Goal: Task Accomplishment & Management: Manage account settings

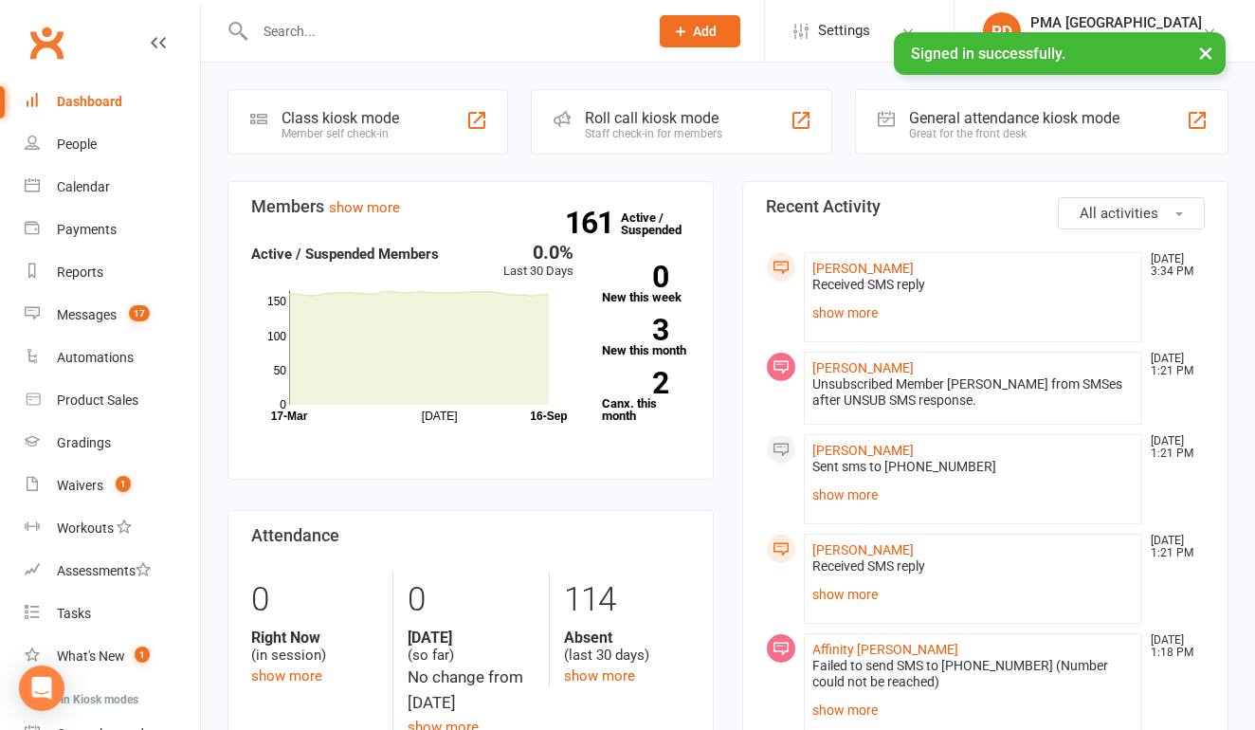
click at [385, 37] on input "text" at bounding box center [442, 31] width 386 height 27
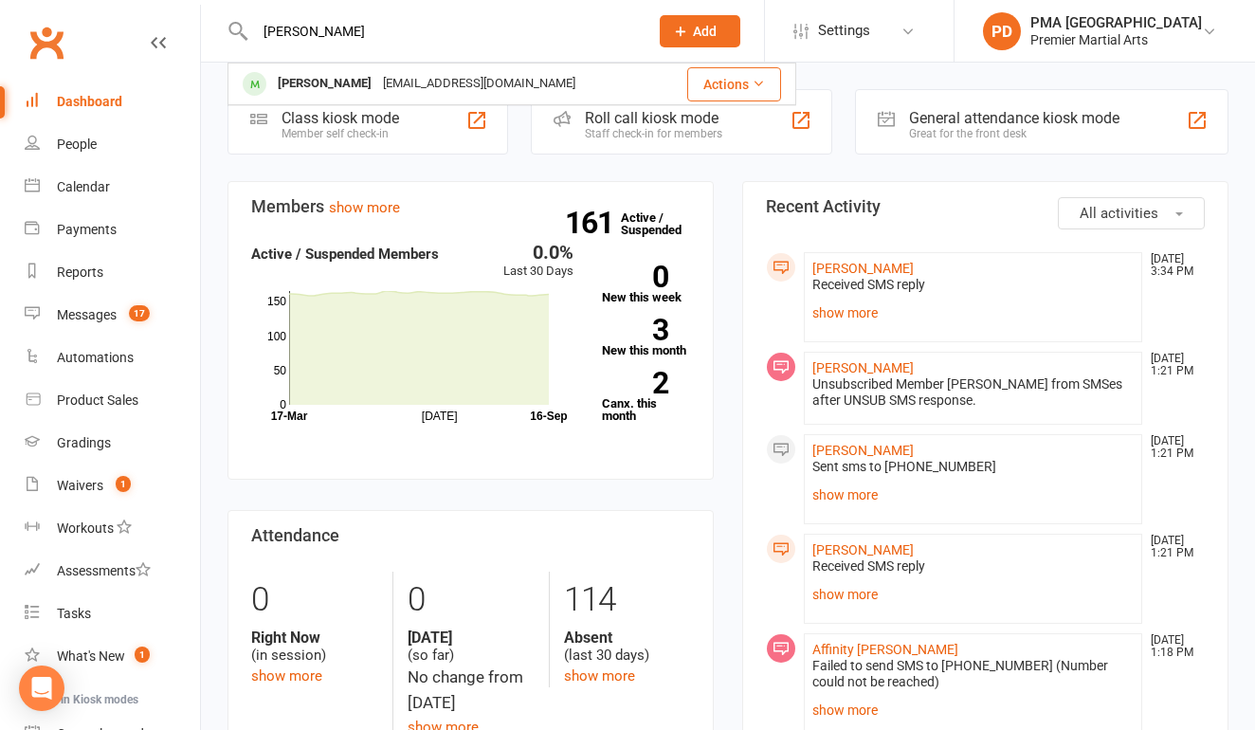
type input "[PERSON_NAME]"
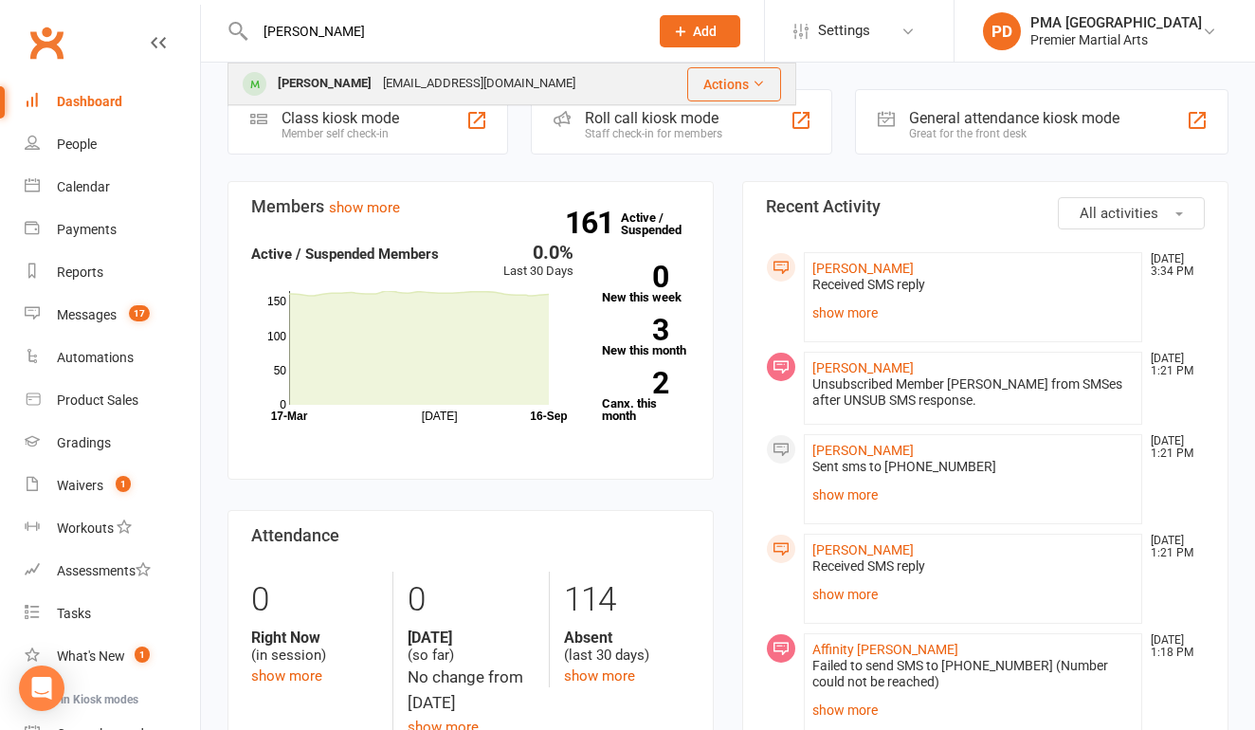
drag, startPoint x: 385, startPoint y: 37, endPoint x: 351, endPoint y: 86, distance: 60.0
click at [377, 86] on div "[EMAIL_ADDRESS][DOMAIN_NAME]" at bounding box center [479, 83] width 204 height 27
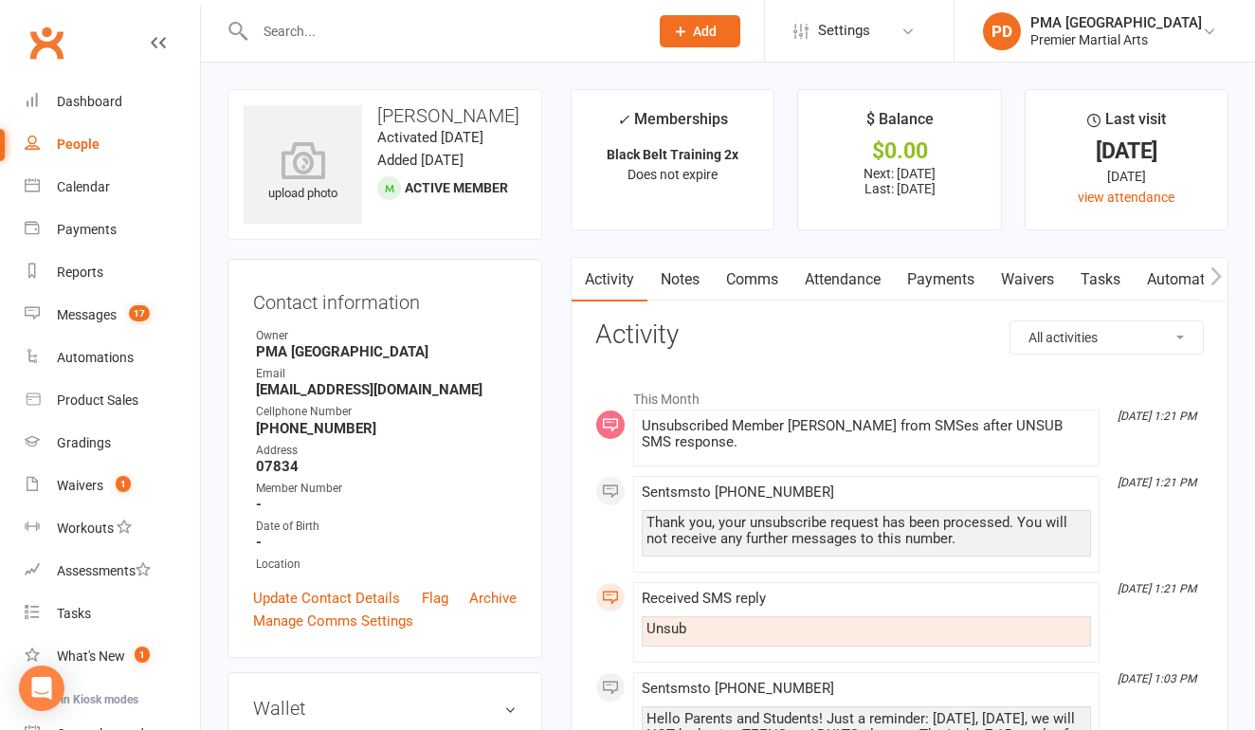
click at [947, 287] on link "Payments" at bounding box center [941, 280] width 94 height 44
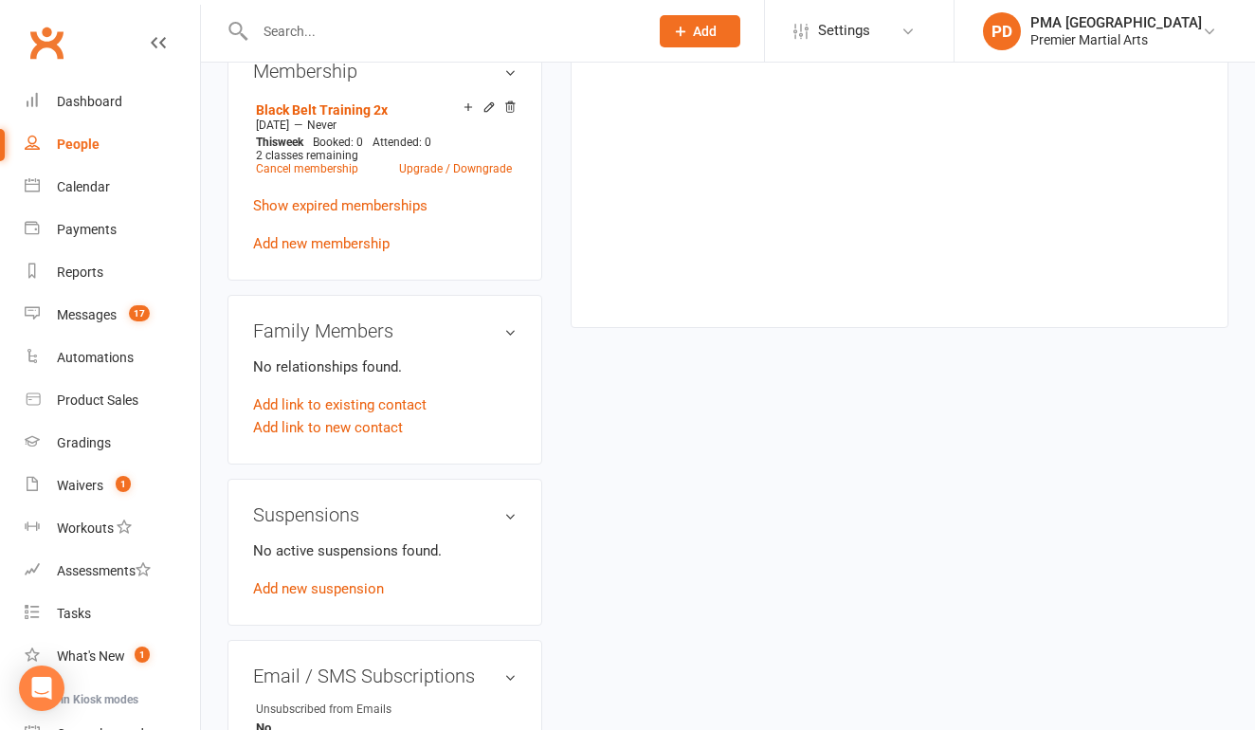
scroll to position [796, 0]
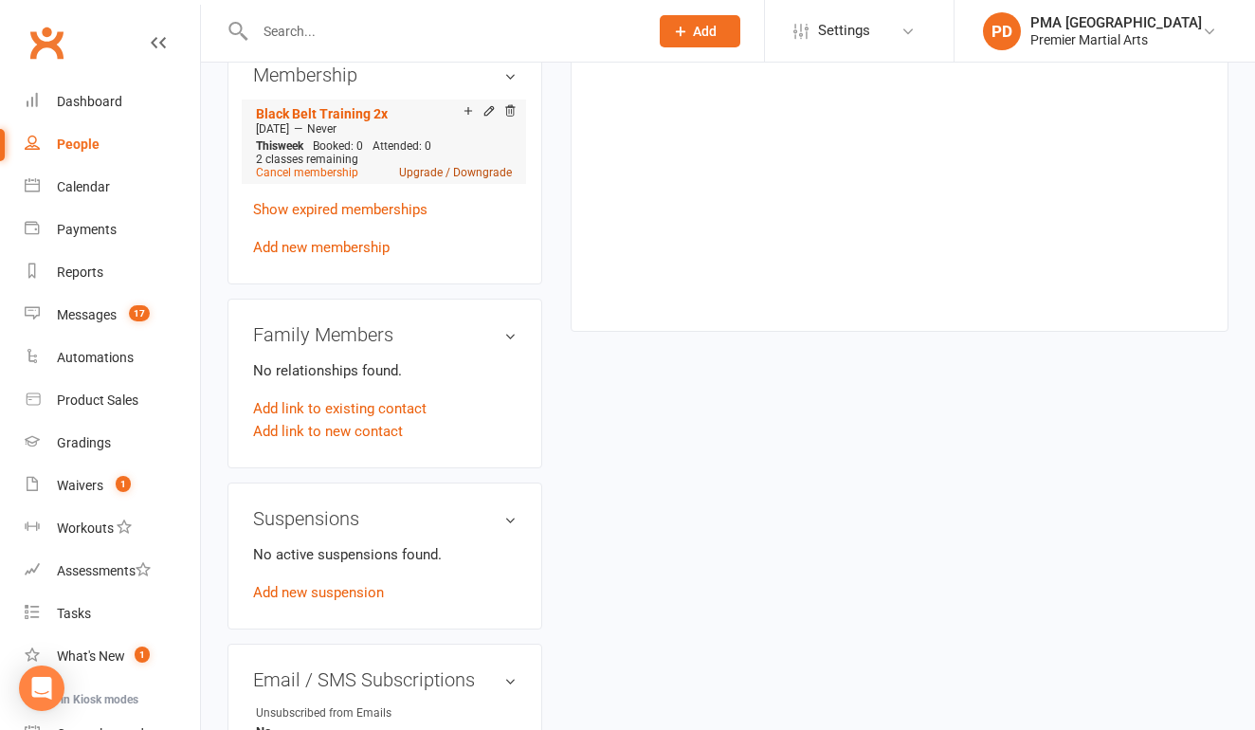
click at [418, 179] on link "Upgrade / Downgrade" at bounding box center [455, 172] width 113 height 13
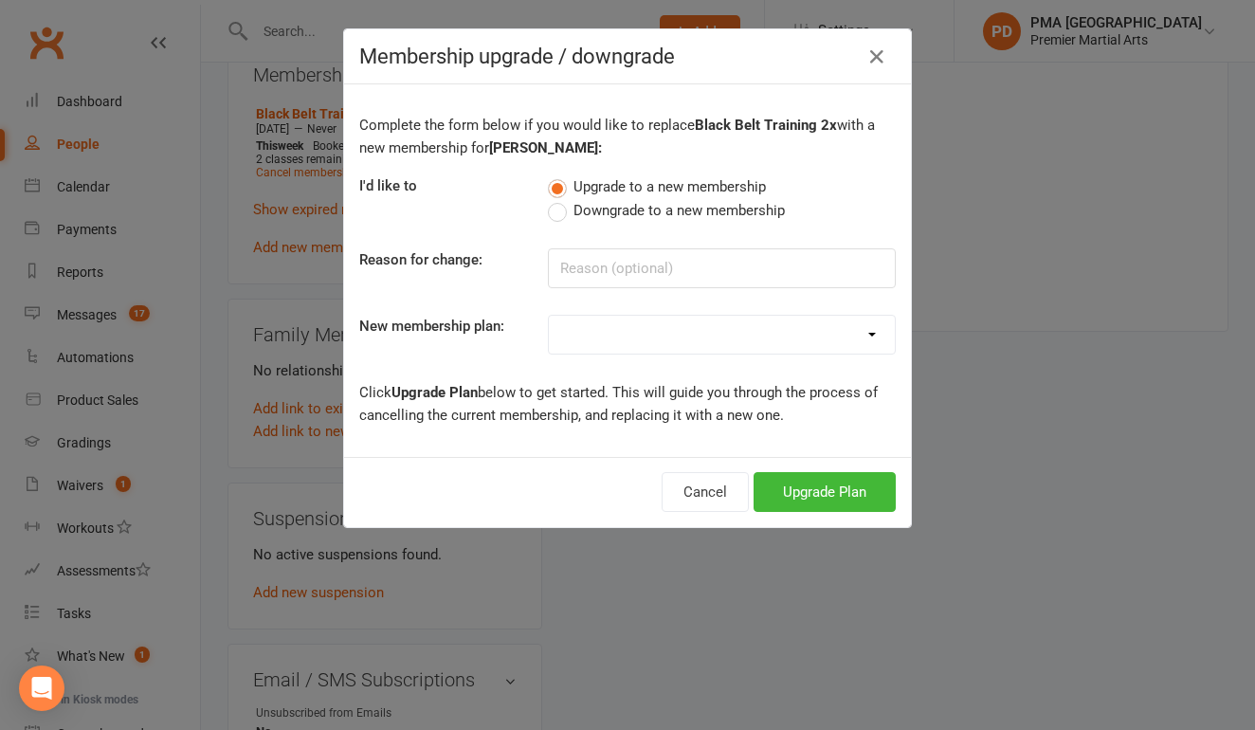
click at [557, 216] on label "Downgrade to a new membership" at bounding box center [666, 210] width 237 height 23
click at [557, 199] on input "Downgrade to a new membership" at bounding box center [554, 199] width 12 height 0
click at [593, 262] on input at bounding box center [722, 268] width 348 height 40
type input "schedule"
select select "16"
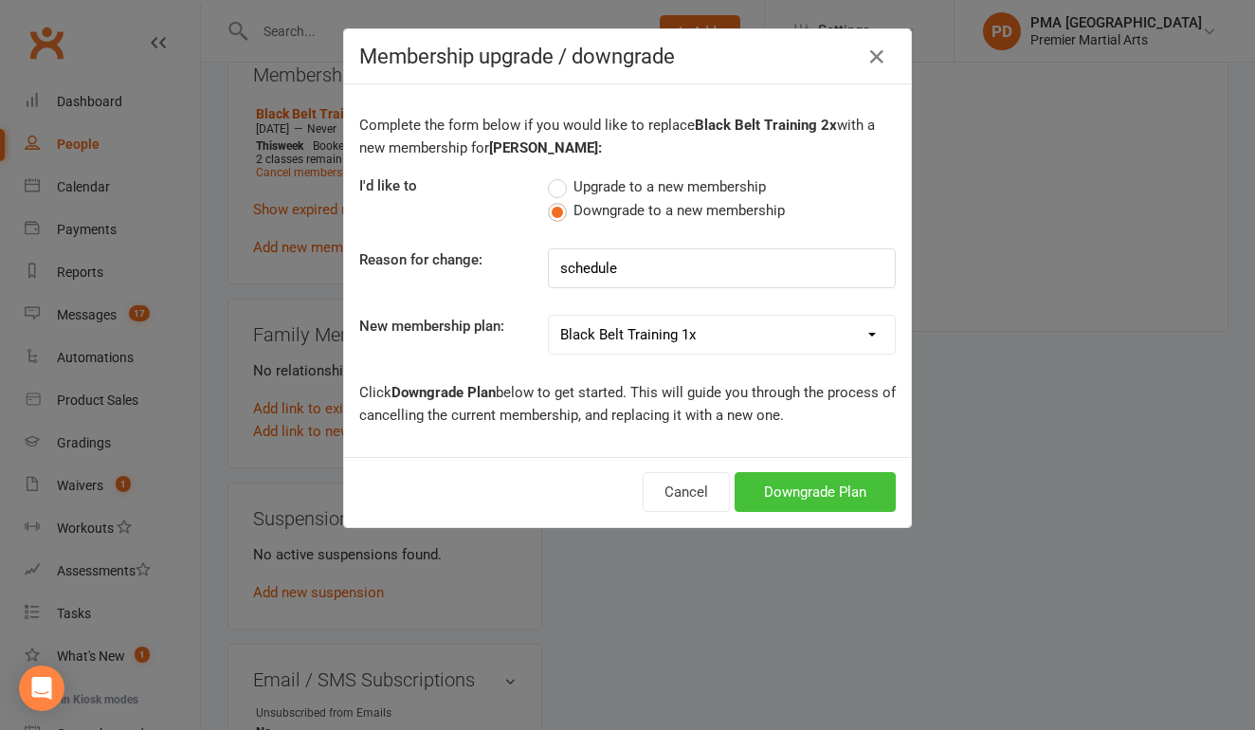
click at [802, 483] on button "Downgrade Plan" at bounding box center [815, 492] width 161 height 40
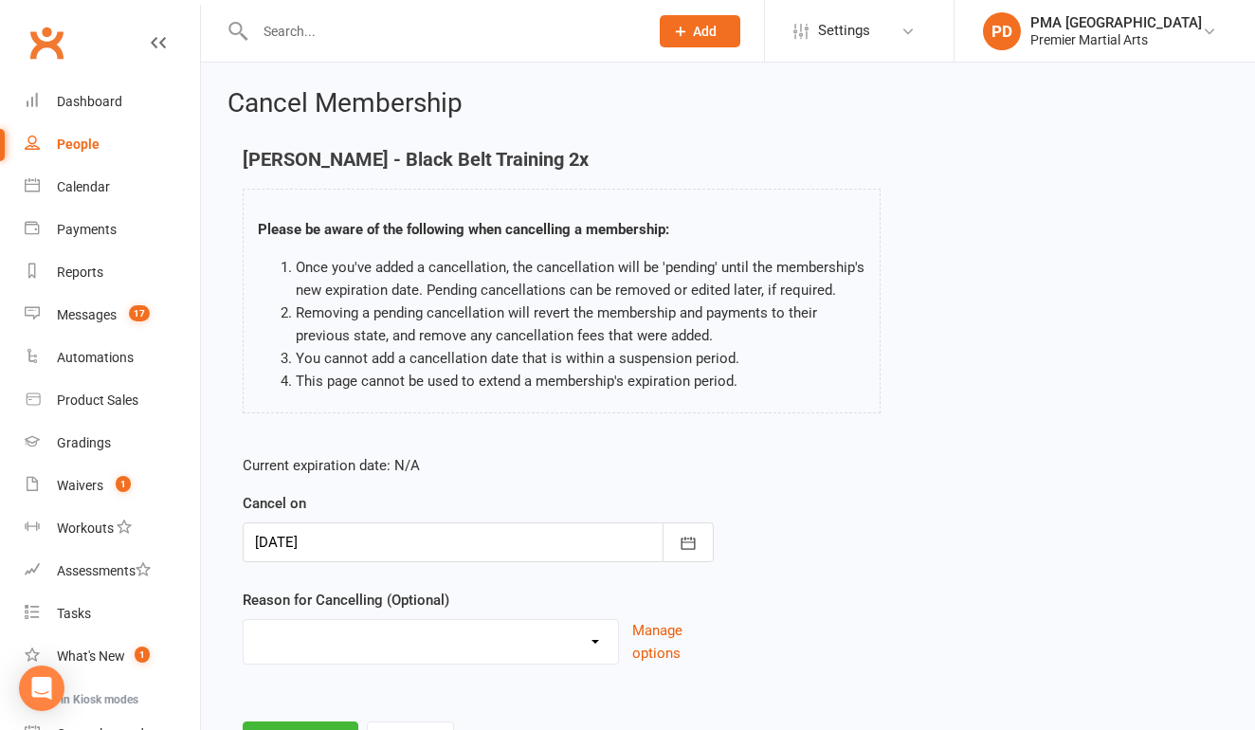
select select "2"
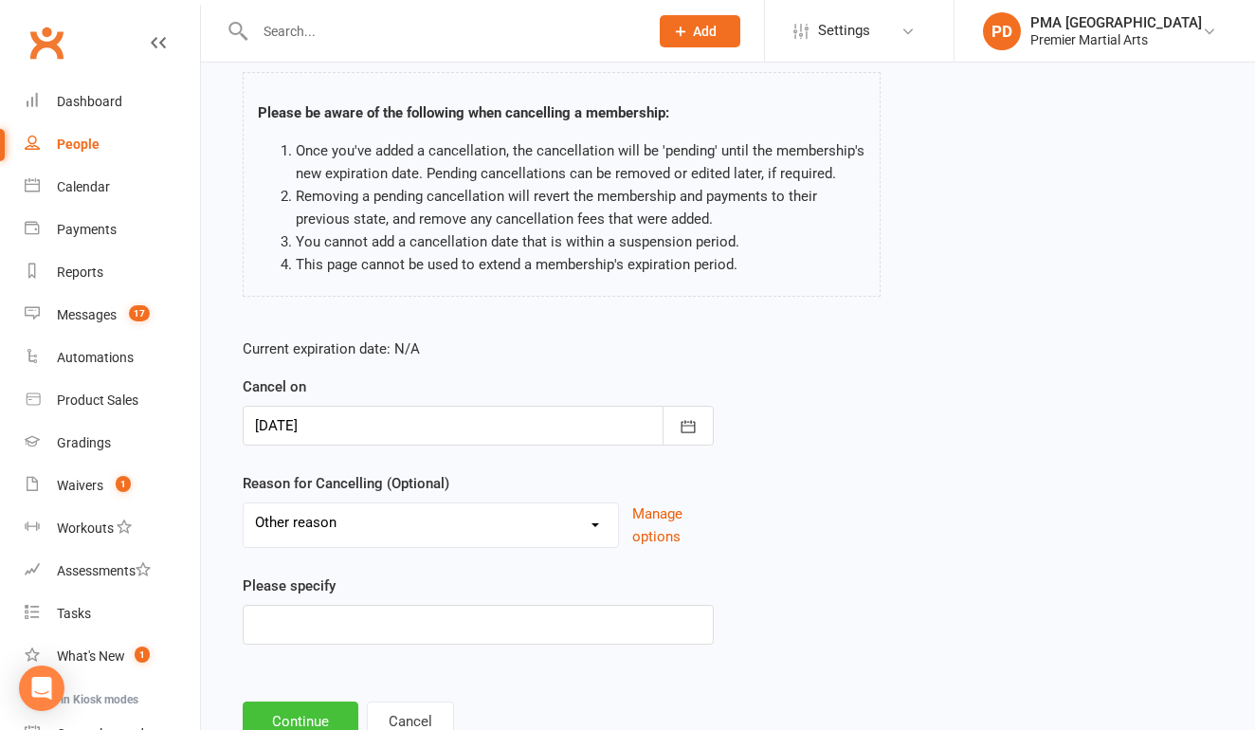
click at [306, 715] on button "Continue" at bounding box center [301, 722] width 116 height 40
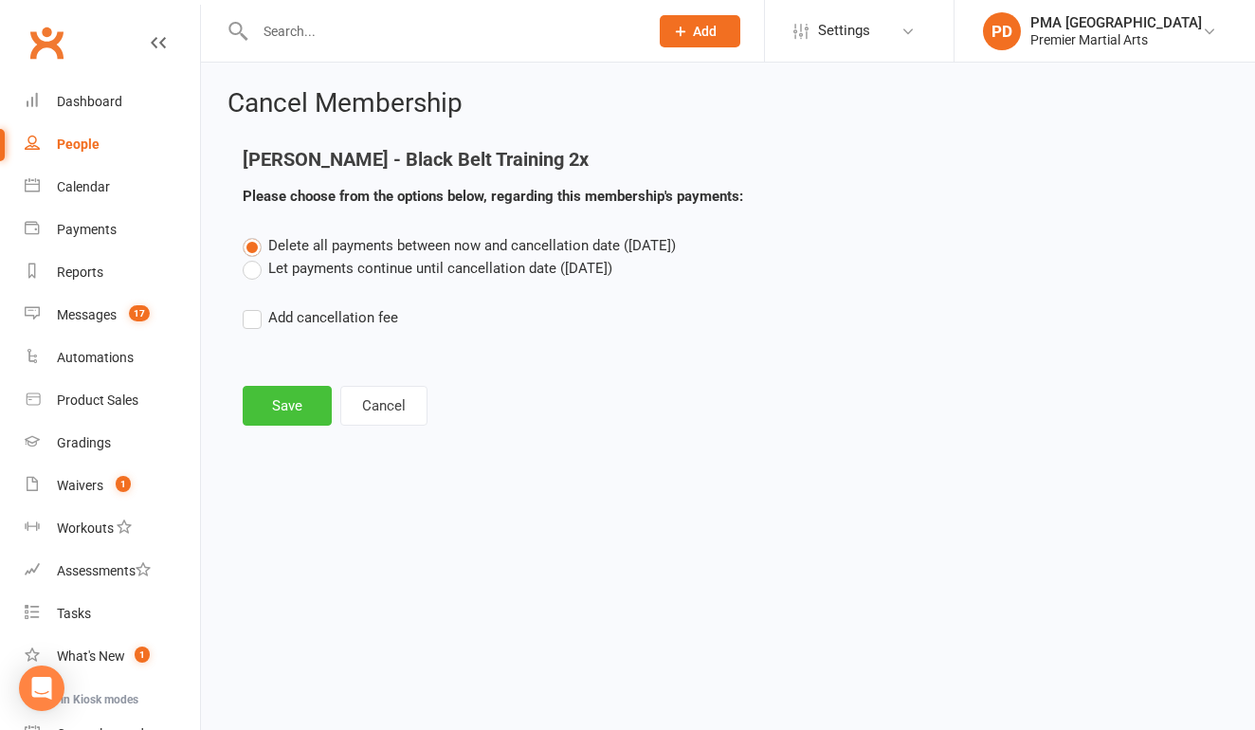
click at [295, 405] on button "Save" at bounding box center [287, 406] width 89 height 40
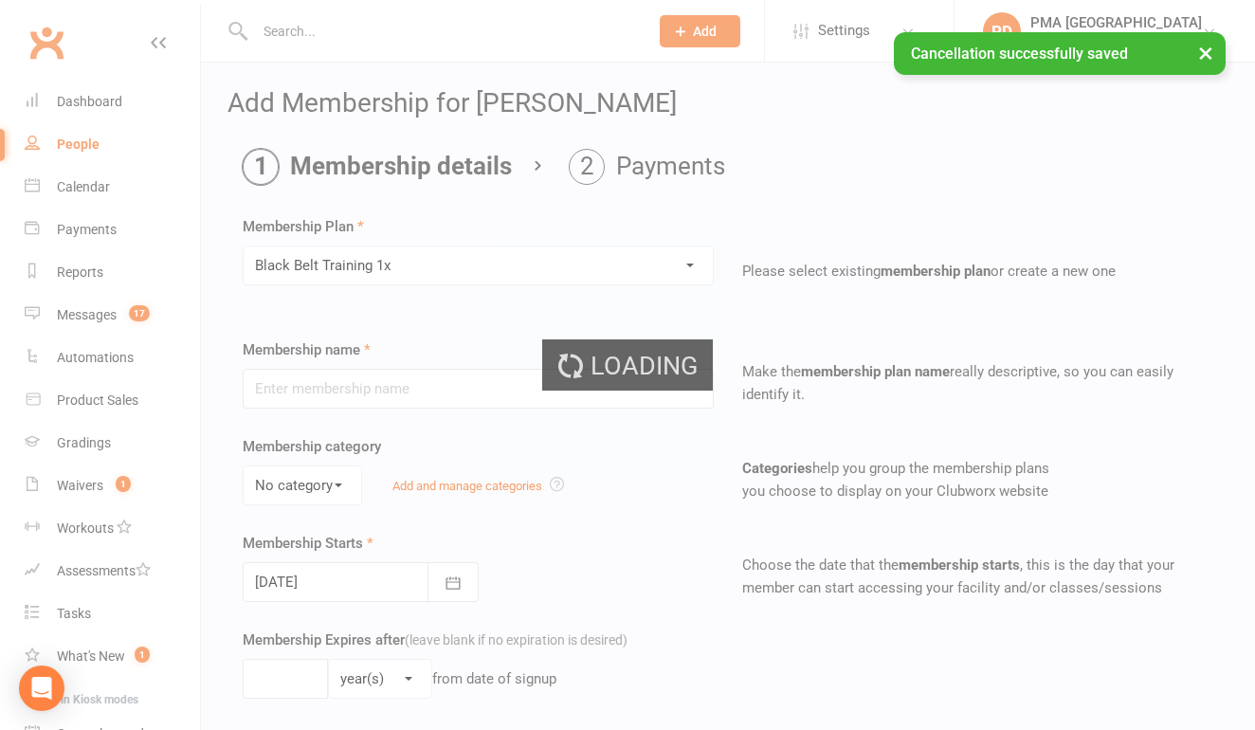
type input "Black Belt Training 1x"
type input "0"
type input "2"
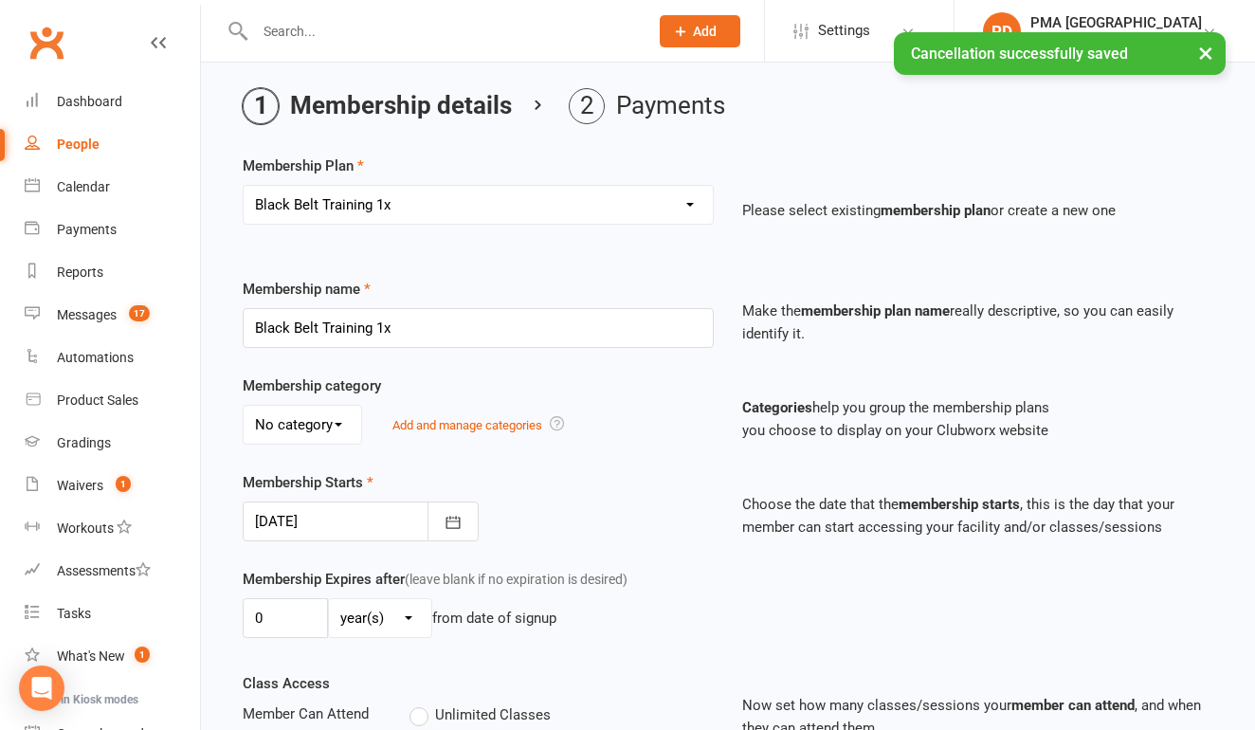
scroll to position [72, 0]
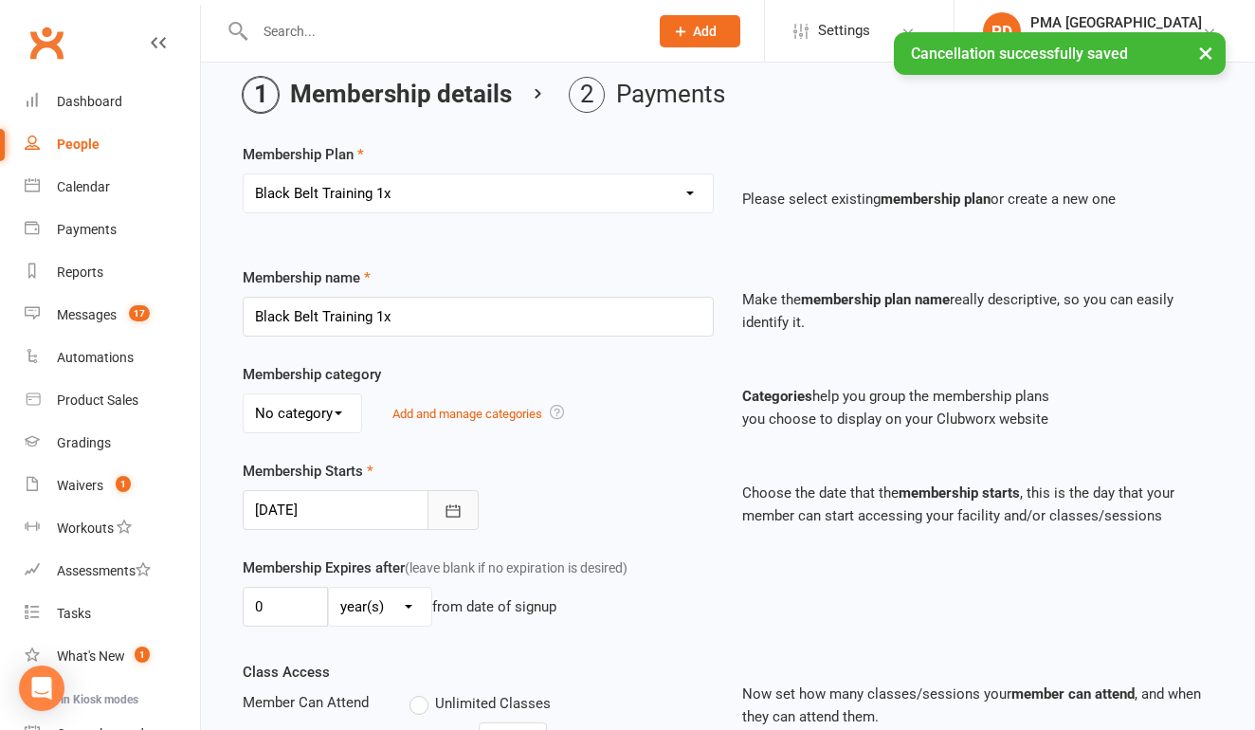
click at [459, 510] on icon "button" at bounding box center [453, 510] width 14 height 12
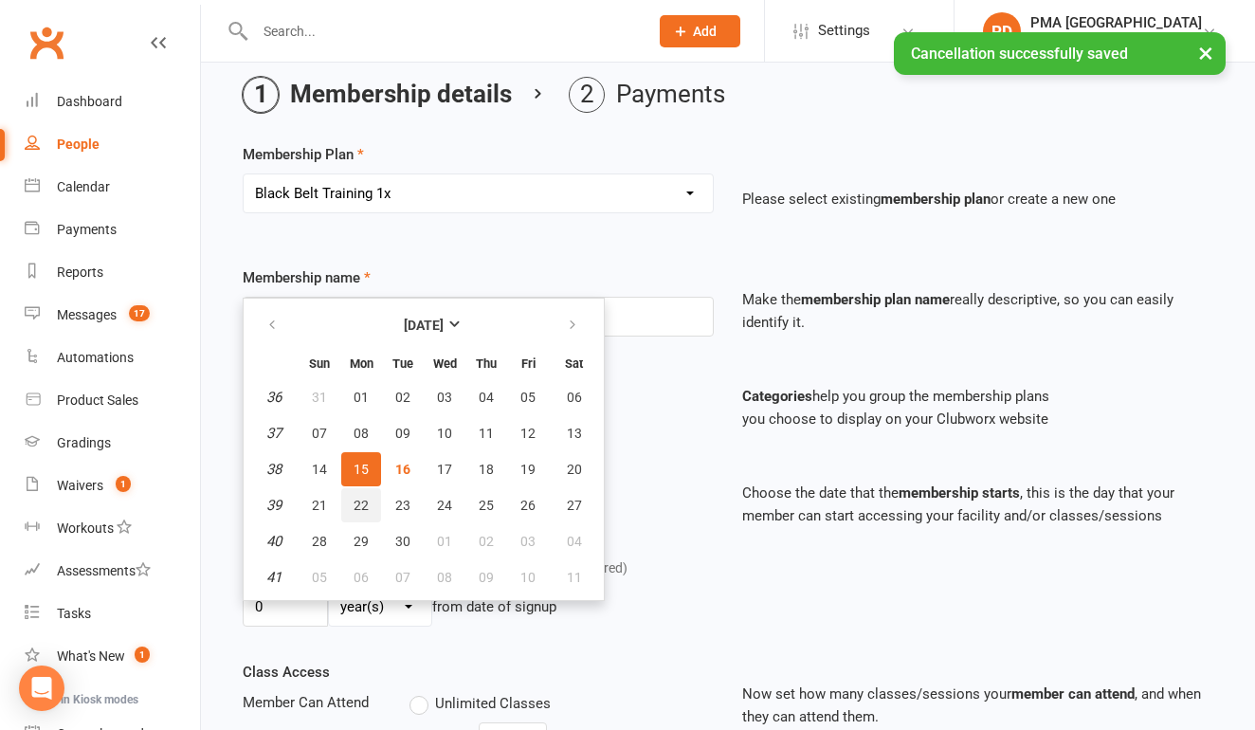
click at [352, 508] on button "22" at bounding box center [361, 505] width 40 height 34
type input "[DATE]"
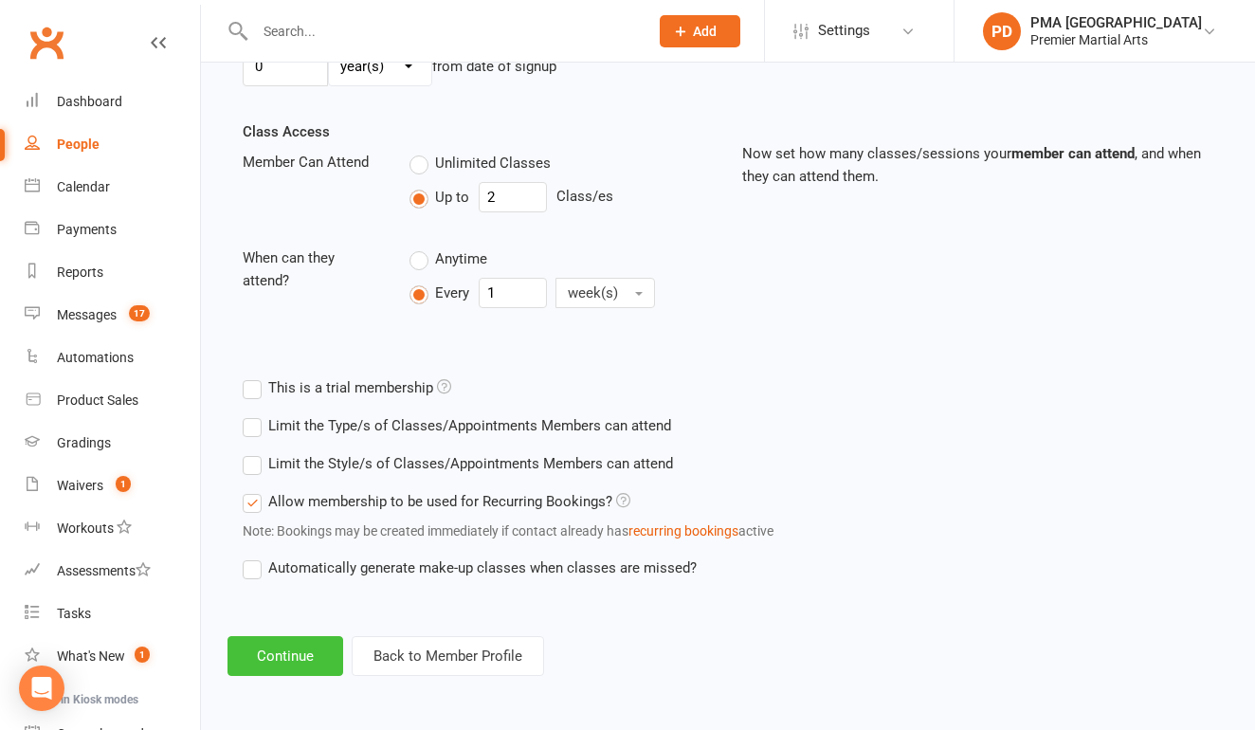
scroll to position [628, 0]
click at [323, 636] on button "Continue" at bounding box center [286, 656] width 116 height 40
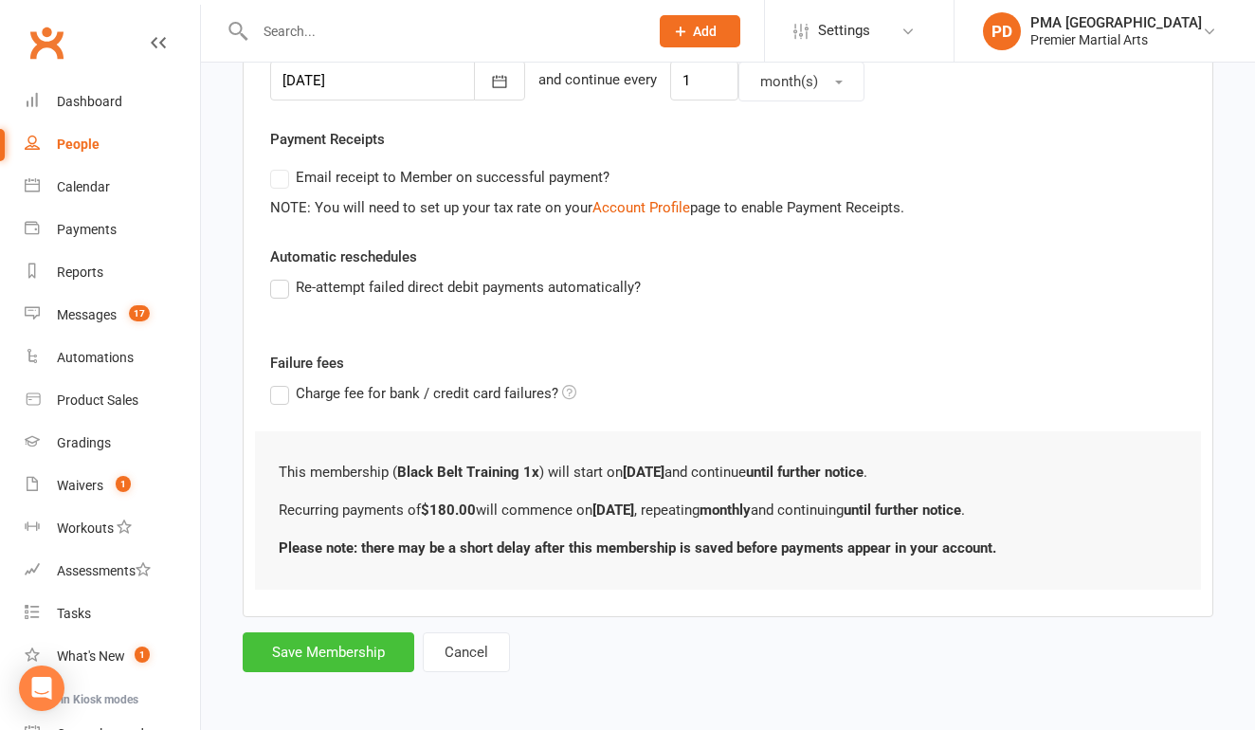
scroll to position [512, 0]
click at [329, 643] on button "Save Membership" at bounding box center [329, 652] width 172 height 40
